Goal: Find specific page/section: Find specific page/section

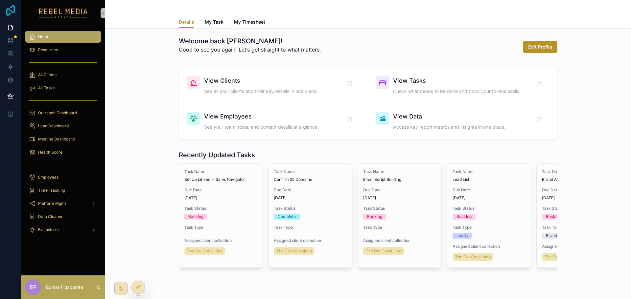
click at [9, 8] on icon at bounding box center [10, 10] width 9 height 11
